Goal: Navigation & Orientation: Find specific page/section

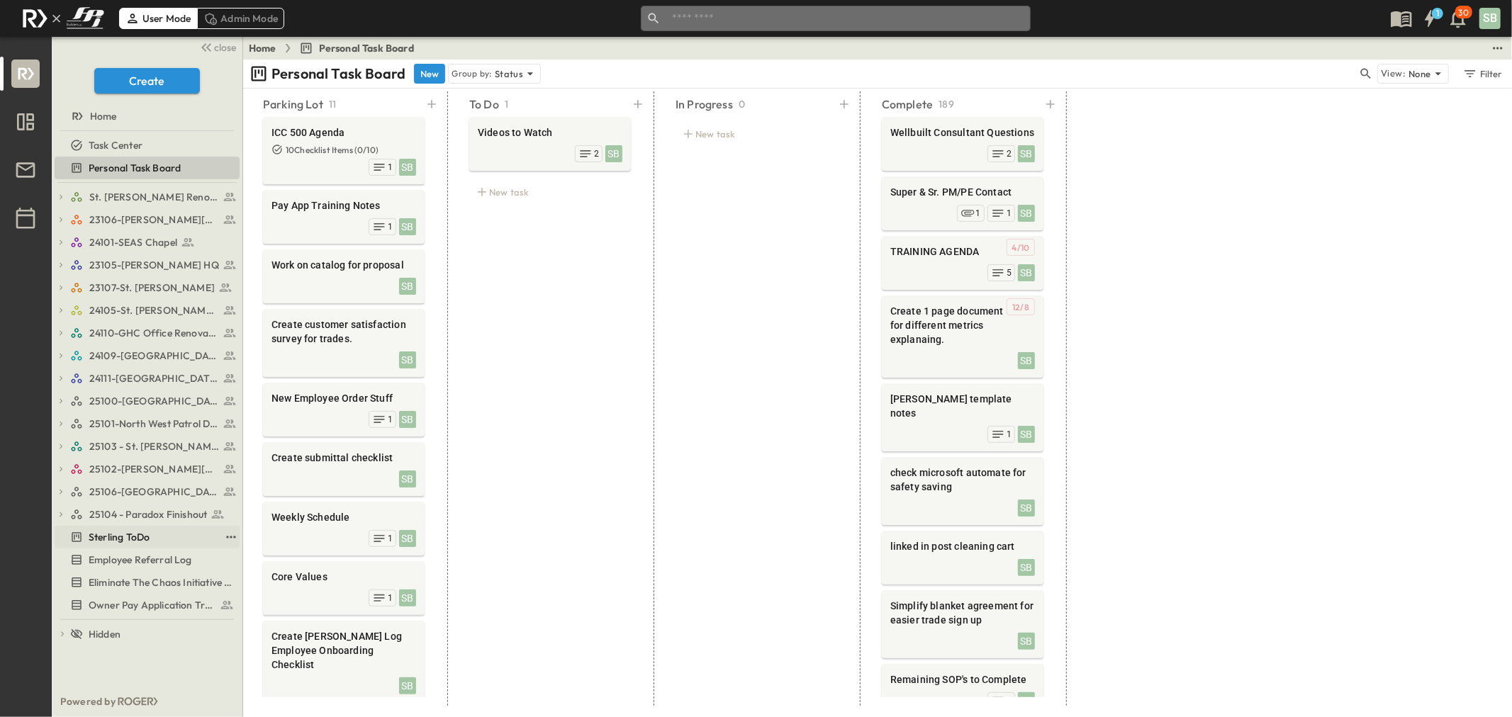
click at [135, 532] on span "Sterling ToDo" at bounding box center [119, 537] width 61 height 14
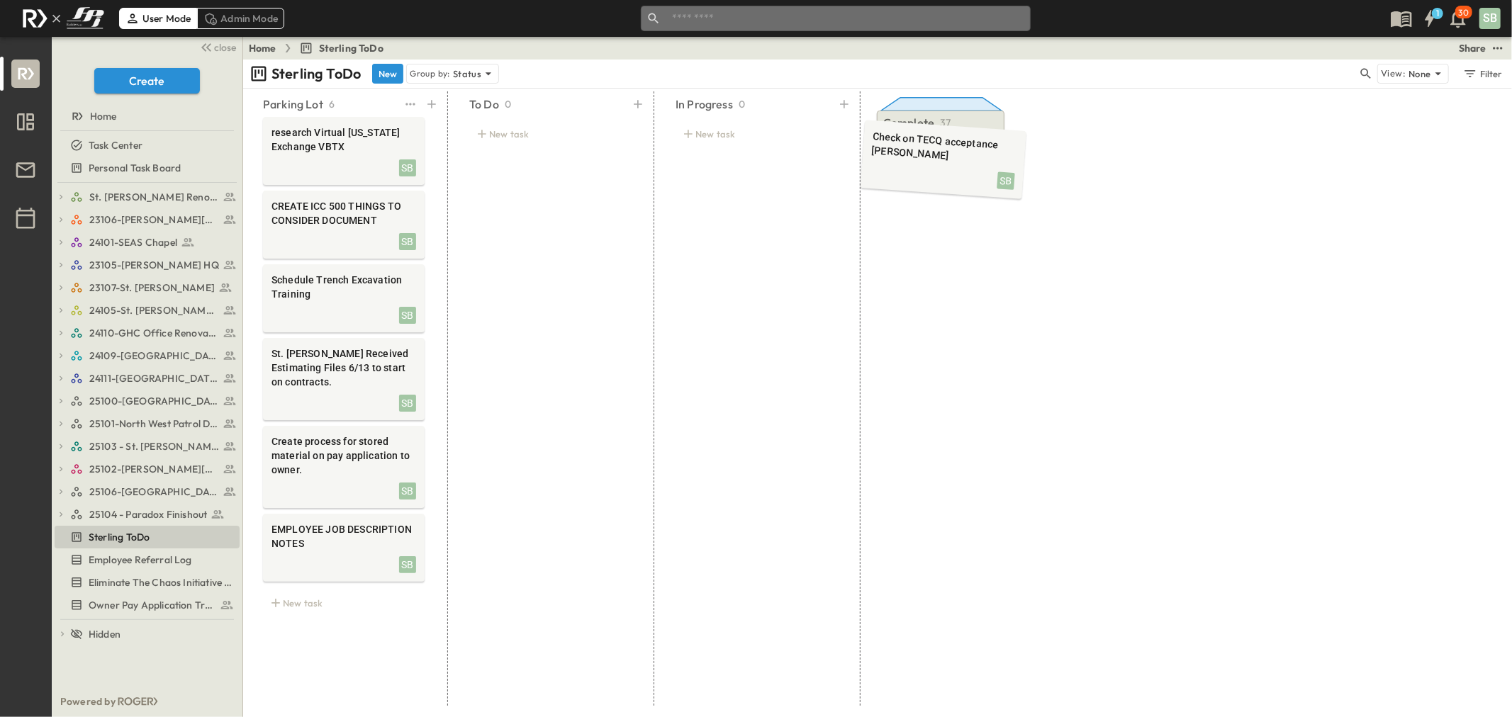
drag, startPoint x: 341, startPoint y: 167, endPoint x: 940, endPoint y: 175, distance: 599.0
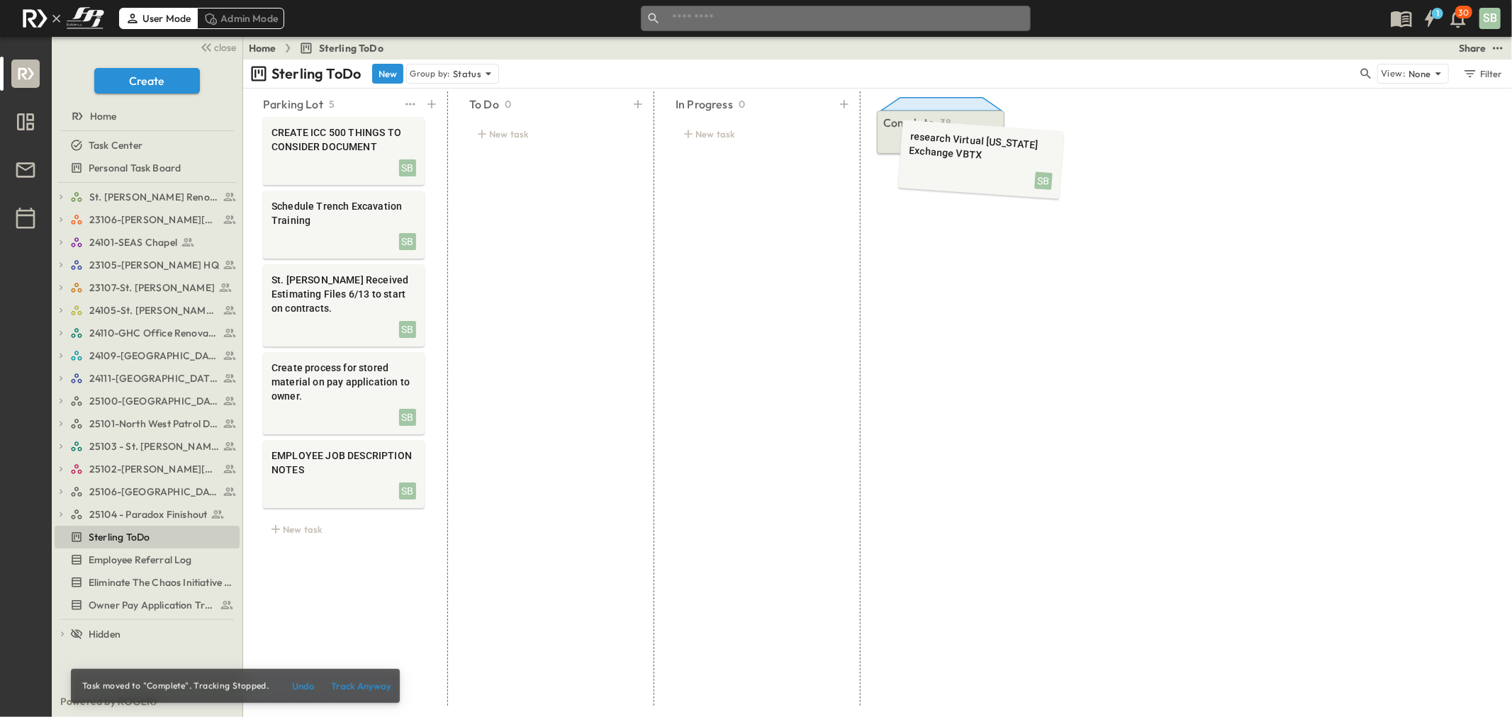
drag, startPoint x: 296, startPoint y: 155, endPoint x: 934, endPoint y: 164, distance: 637.3
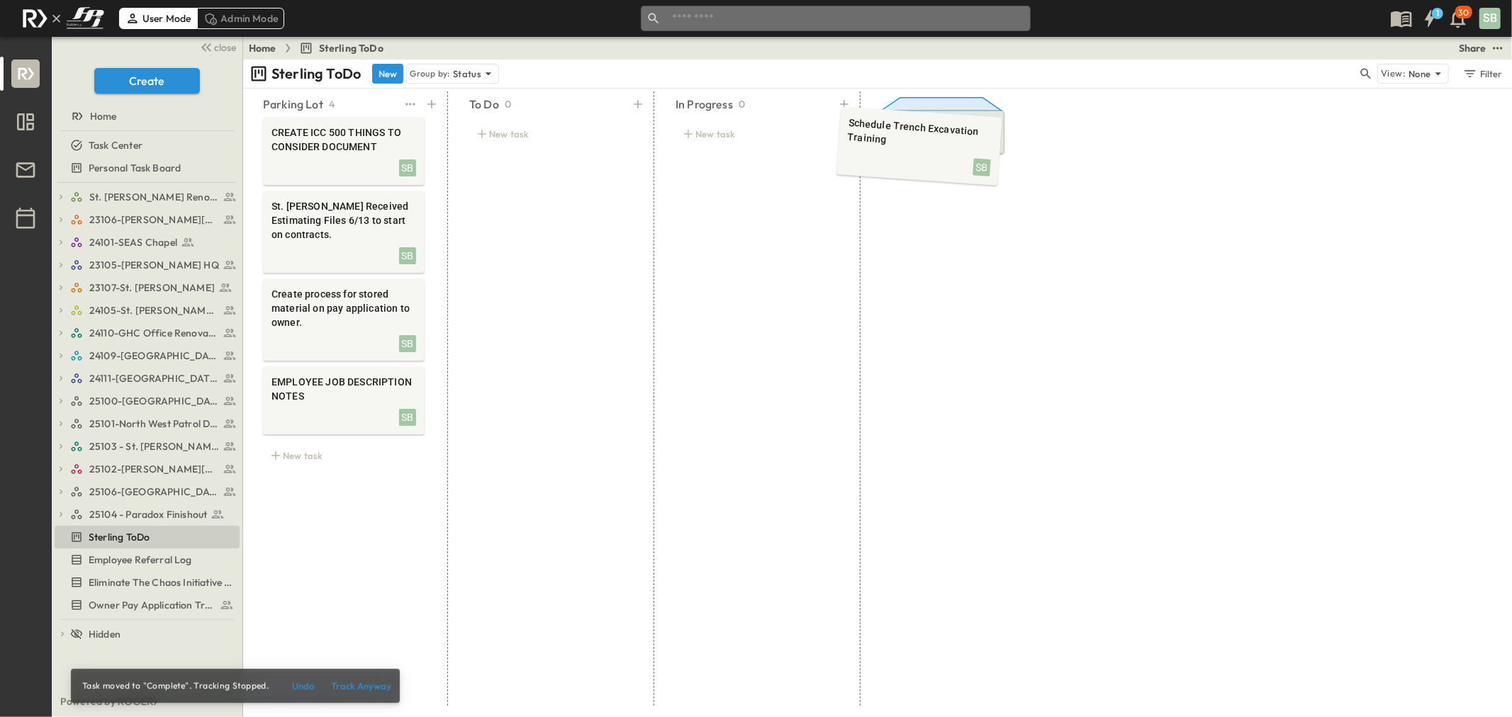
drag, startPoint x: 336, startPoint y: 244, endPoint x: 912, endPoint y: 165, distance: 580.9
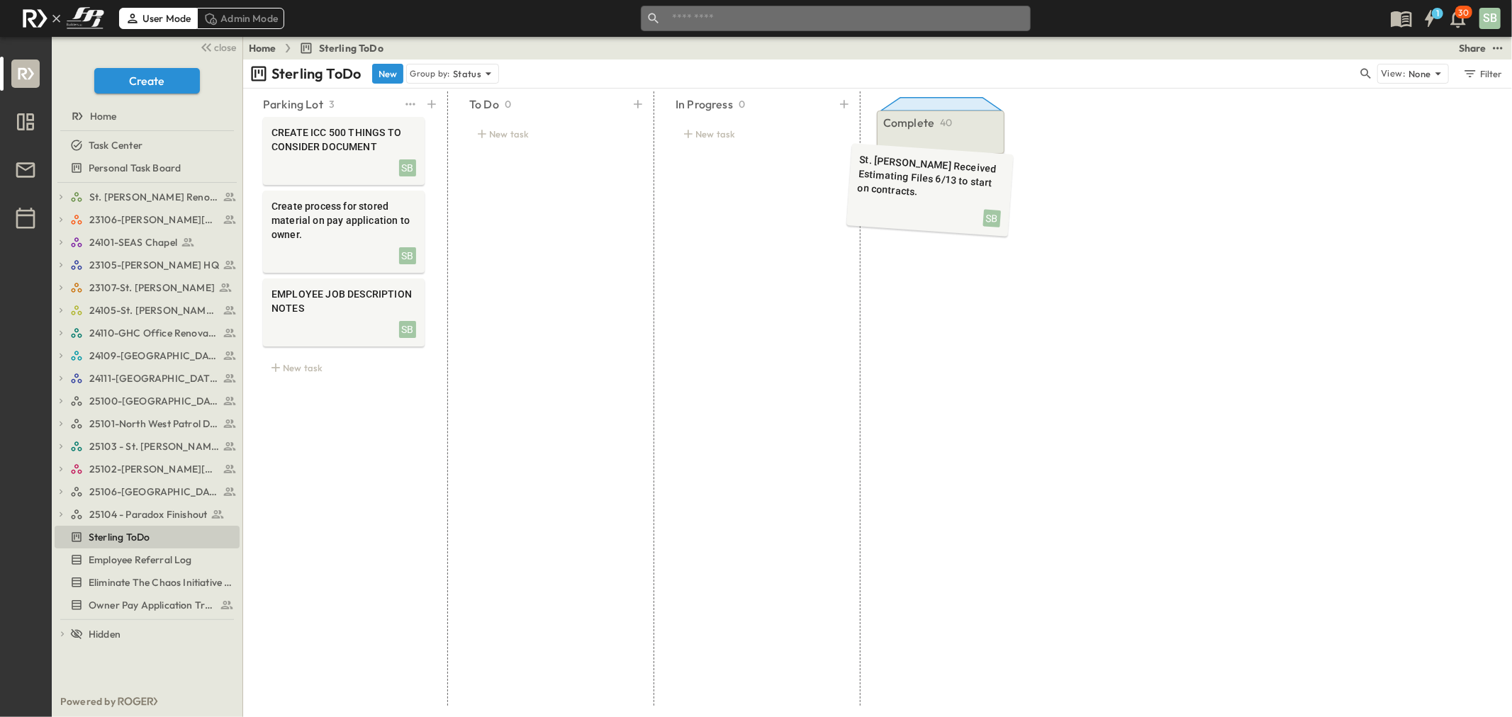
drag, startPoint x: 326, startPoint y: 231, endPoint x: 919, endPoint y: 185, distance: 595.1
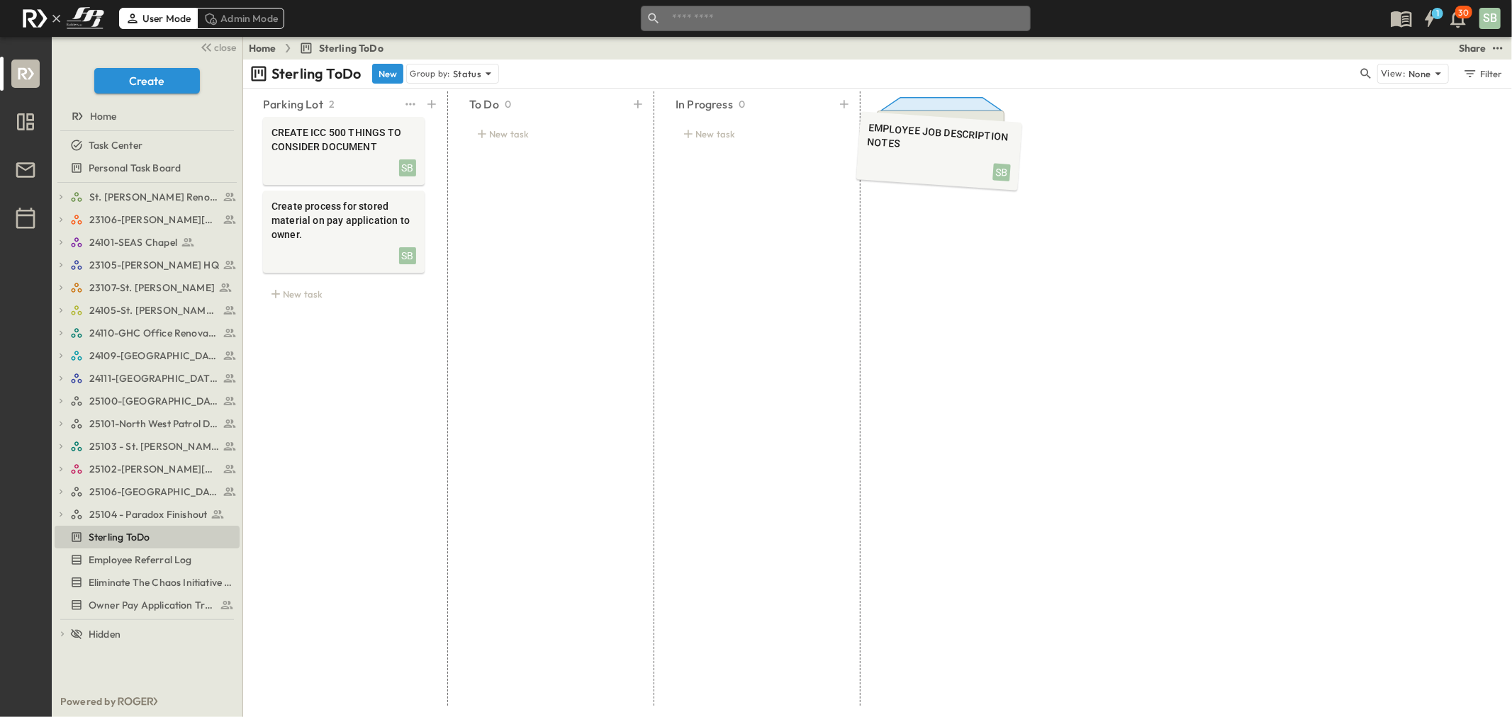
drag, startPoint x: 328, startPoint y: 310, endPoint x: 924, endPoint y: 149, distance: 616.8
click at [130, 116] on div "Home" at bounding box center [146, 116] width 182 height 14
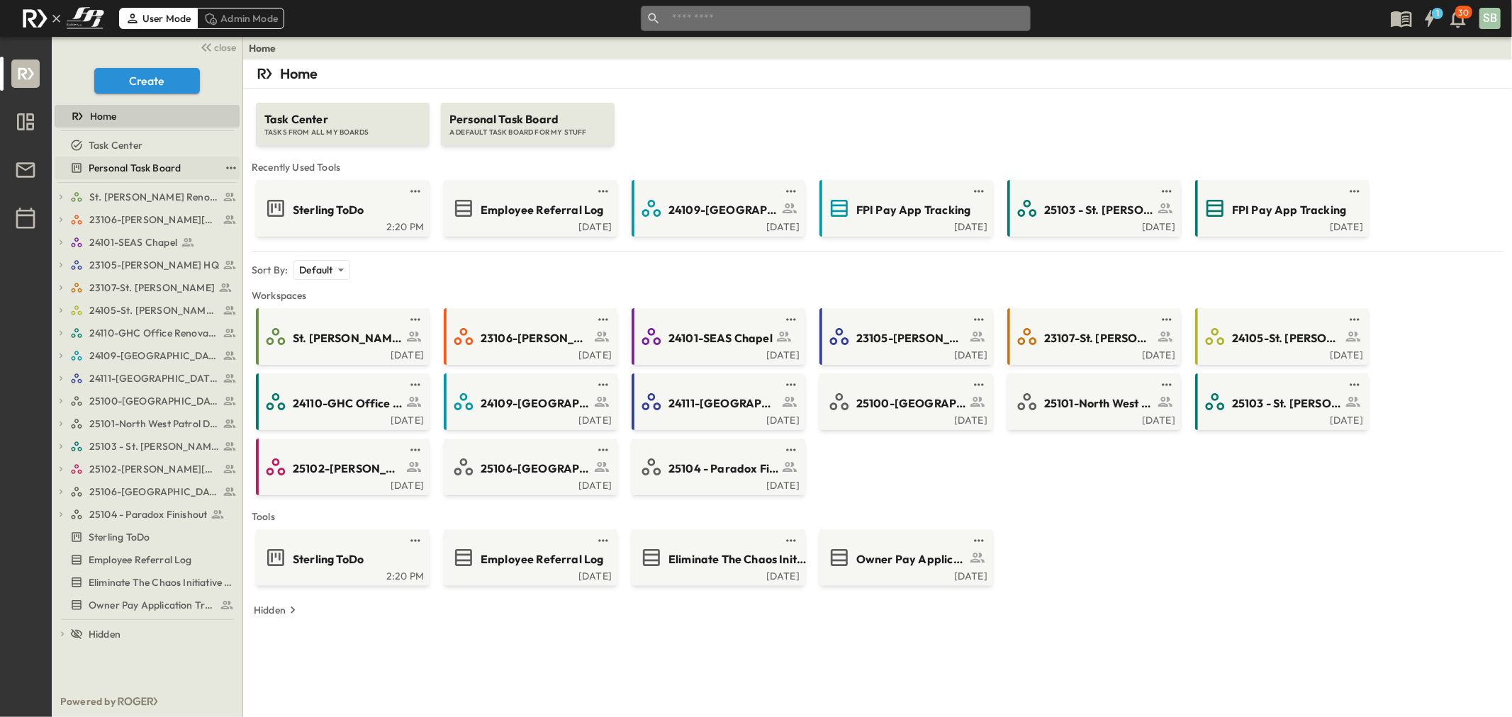
click at [123, 165] on span "Personal Task Board" at bounding box center [135, 168] width 92 height 14
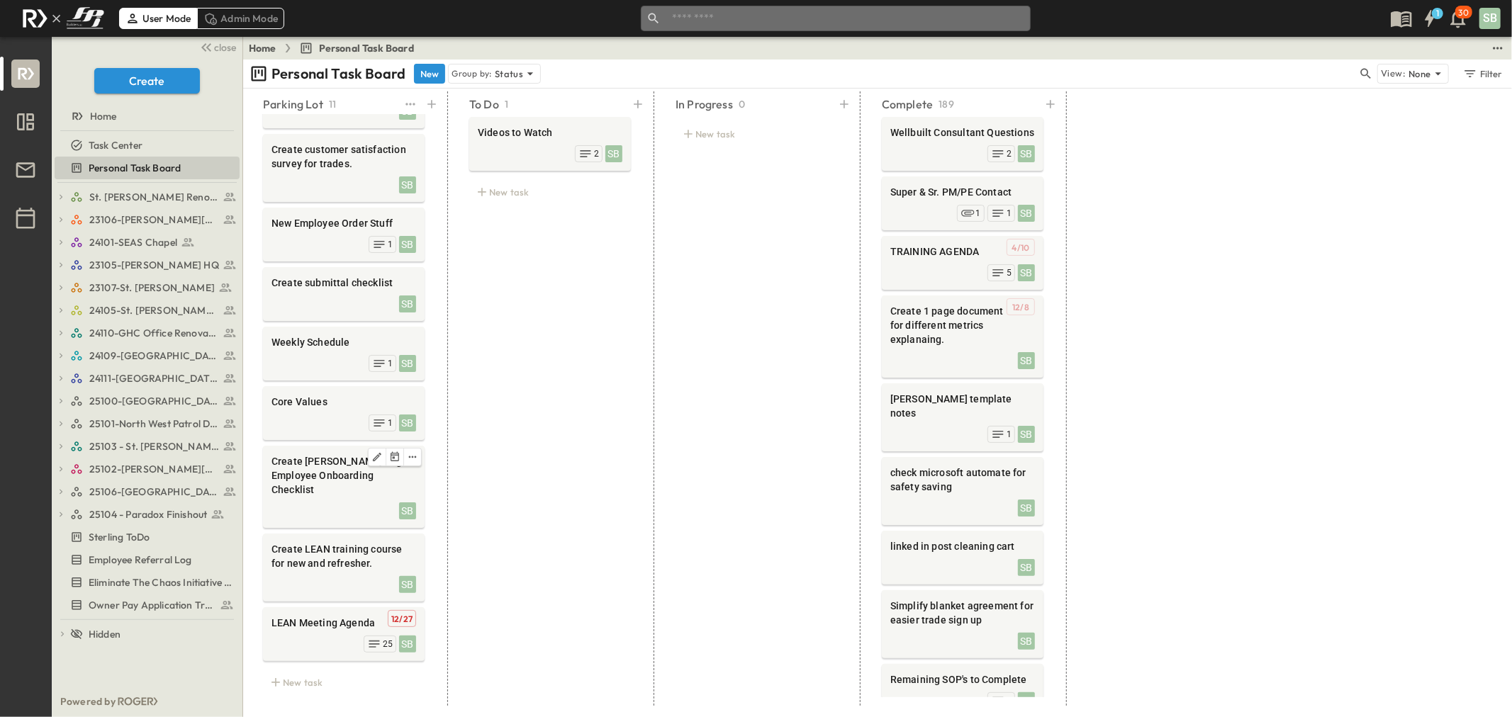
scroll to position [176, 0]
click at [340, 415] on div "SB 1" at bounding box center [343, 421] width 145 height 20
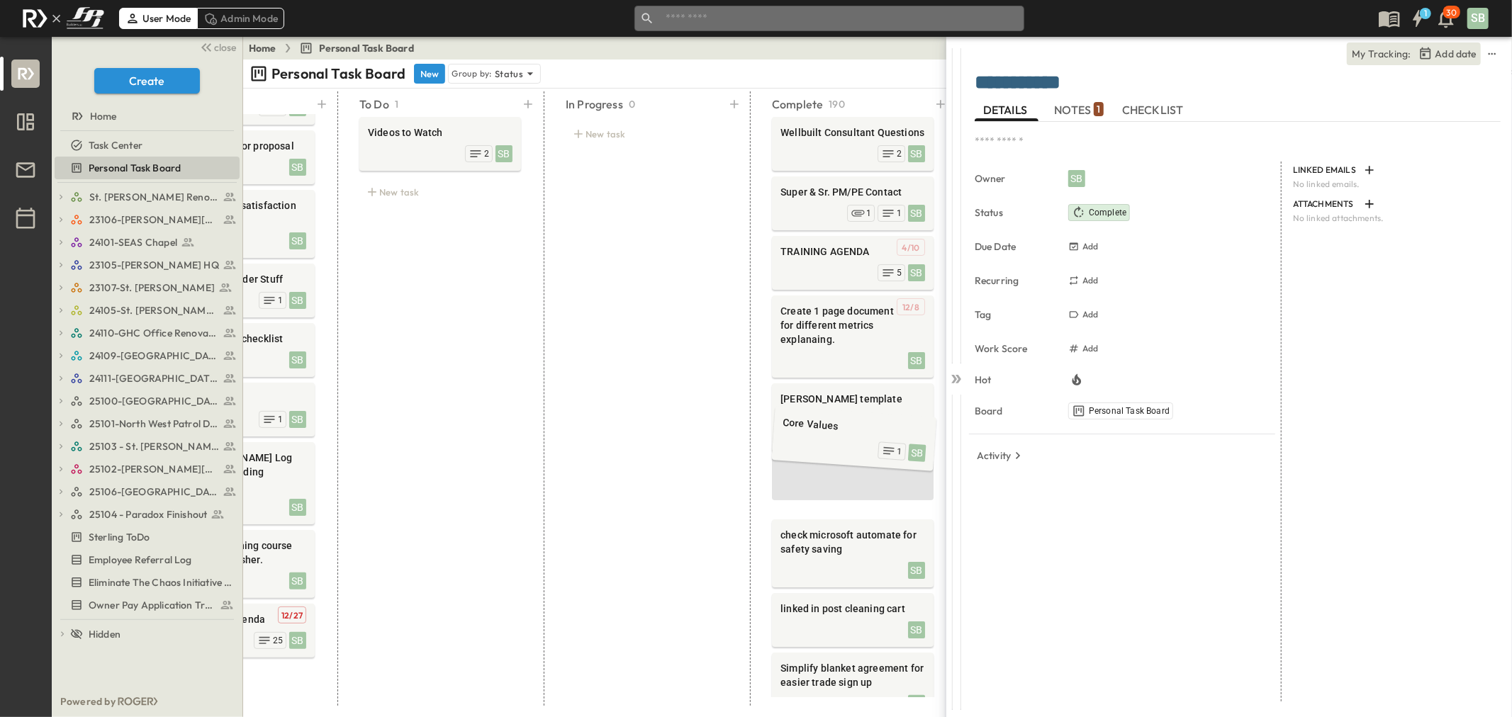
scroll to position [117, 11]
drag, startPoint x: 338, startPoint y: 415, endPoint x: 837, endPoint y: 412, distance: 499.0
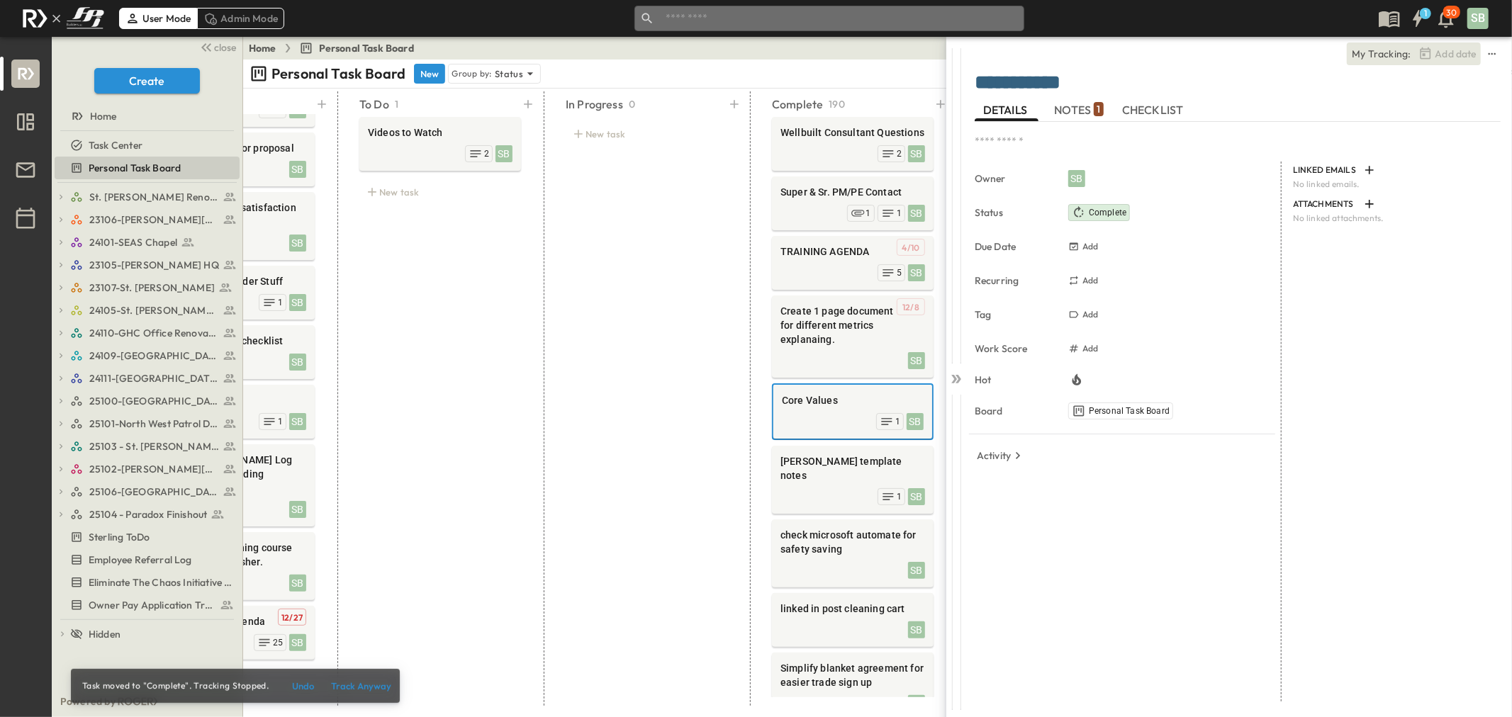
scroll to position [0, 0]
